Goal: Task Accomplishment & Management: Manage account settings

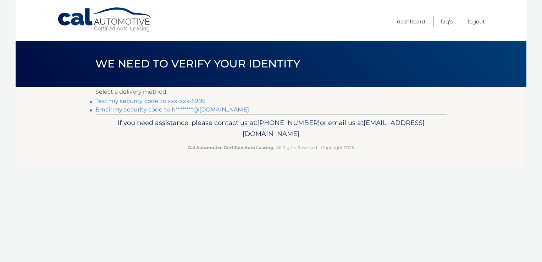
click at [171, 100] on link "Text my security code to xxx-xxx-5995" at bounding box center [150, 101] width 110 height 7
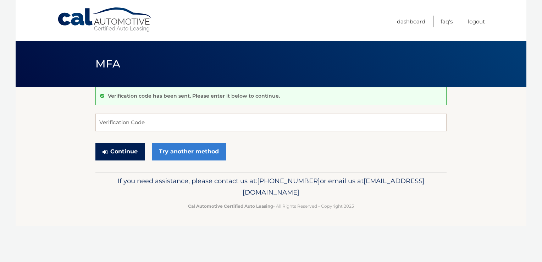
click at [113, 158] on button "Continue" at bounding box center [119, 152] width 49 height 18
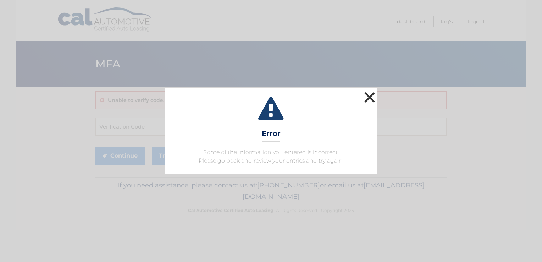
click at [369, 97] on button "×" at bounding box center [370, 97] width 14 height 14
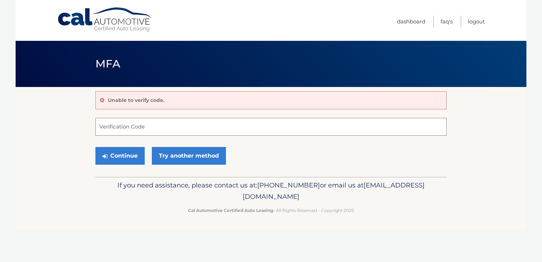
click at [147, 129] on input "Verification Code" at bounding box center [270, 127] width 351 height 18
type input "704874"
click at [132, 156] on button "Continue" at bounding box center [119, 156] width 49 height 18
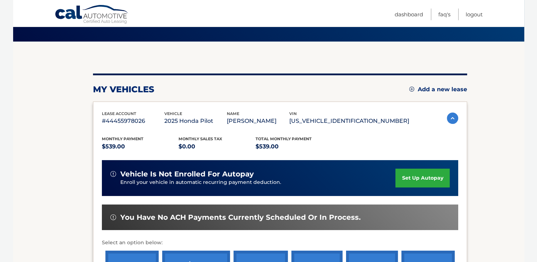
scroll to position [50, 0]
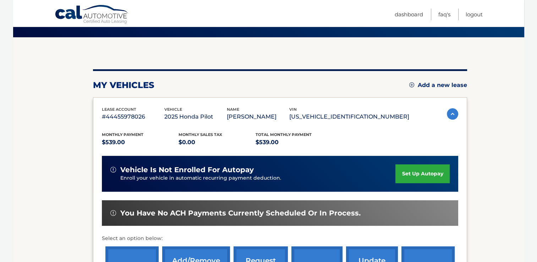
click at [407, 175] on link "set up autopay" at bounding box center [422, 173] width 54 height 19
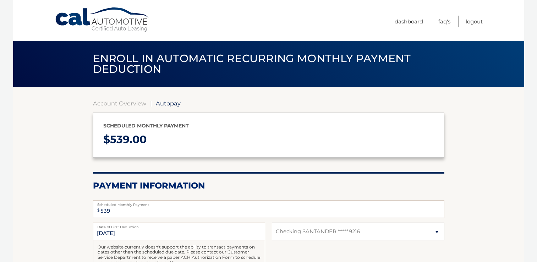
select select "MmJlYmM5MzgtM2Q5ZC00YWM3LTk5ZDgtY2E3NzNkODZhZjNl"
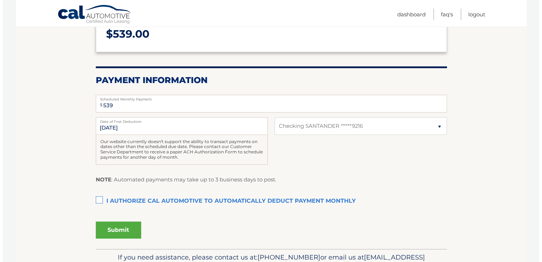
scroll to position [109, 0]
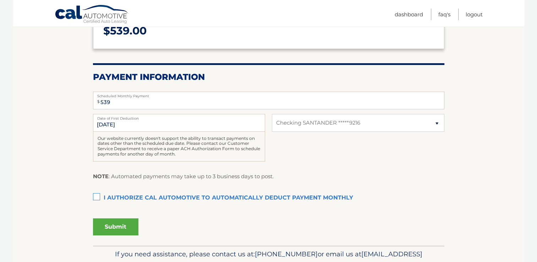
click at [97, 193] on label "I authorize cal automotive to automatically deduct payment monthly This checkbo…" at bounding box center [268, 198] width 351 height 14
click at [0, 0] on input "I authorize cal automotive to automatically deduct payment monthly This checkbo…" at bounding box center [0, 0] width 0 height 0
click at [115, 226] on button "Submit" at bounding box center [115, 226] width 45 height 17
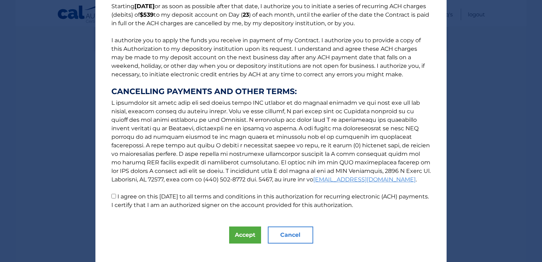
scroll to position [71, 0]
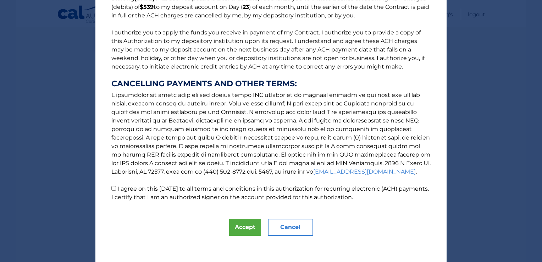
click at [112, 187] on input "I agree on this 09/24/2025 to all terms and conditions in this authorization fo…" at bounding box center [113, 188] width 5 height 5
checkbox input "true"
click at [235, 225] on button "Accept" at bounding box center [245, 227] width 32 height 17
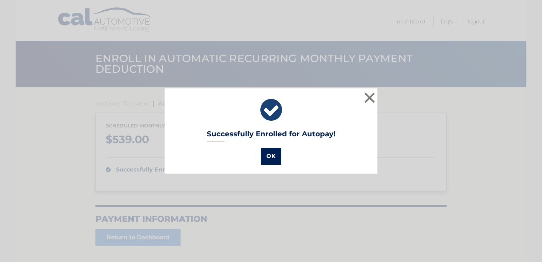
click at [268, 156] on button "OK" at bounding box center [271, 156] width 21 height 17
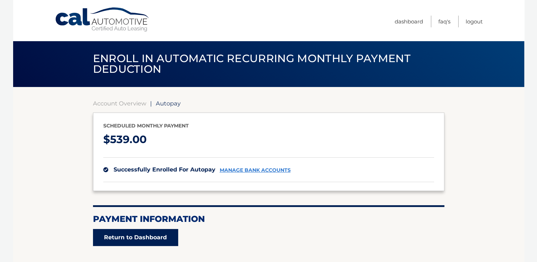
click at [154, 235] on link "Return to Dashboard" at bounding box center [135, 237] width 85 height 17
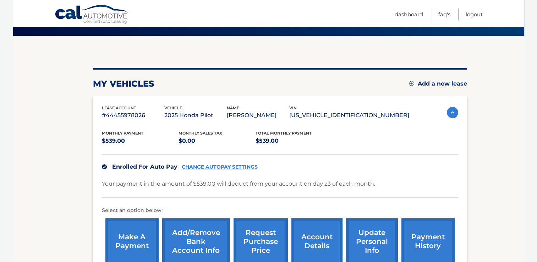
scroll to position [50, 0]
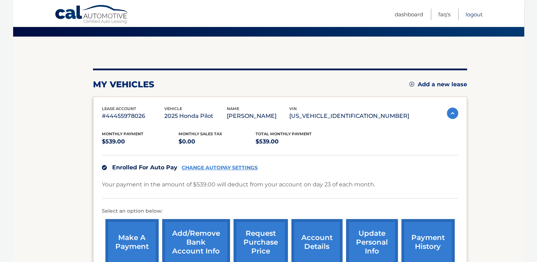
click at [474, 13] on link "Logout" at bounding box center [474, 15] width 17 height 12
